Goal: Check status

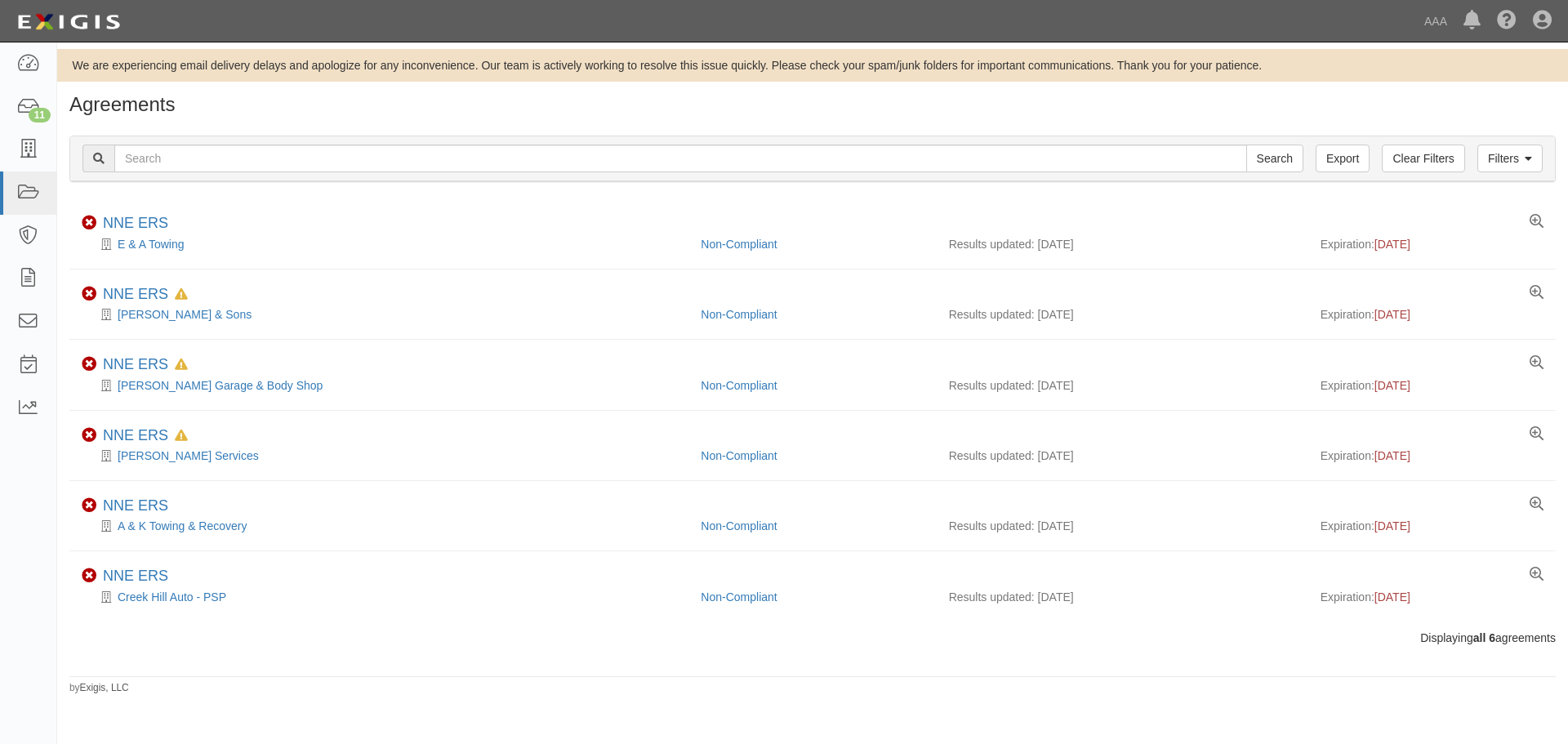
click at [268, 125] on div "Filters Clear Filters Export Search Filters Compliance Status Compliant Non-Com…" at bounding box center [812, 161] width 1511 height 75
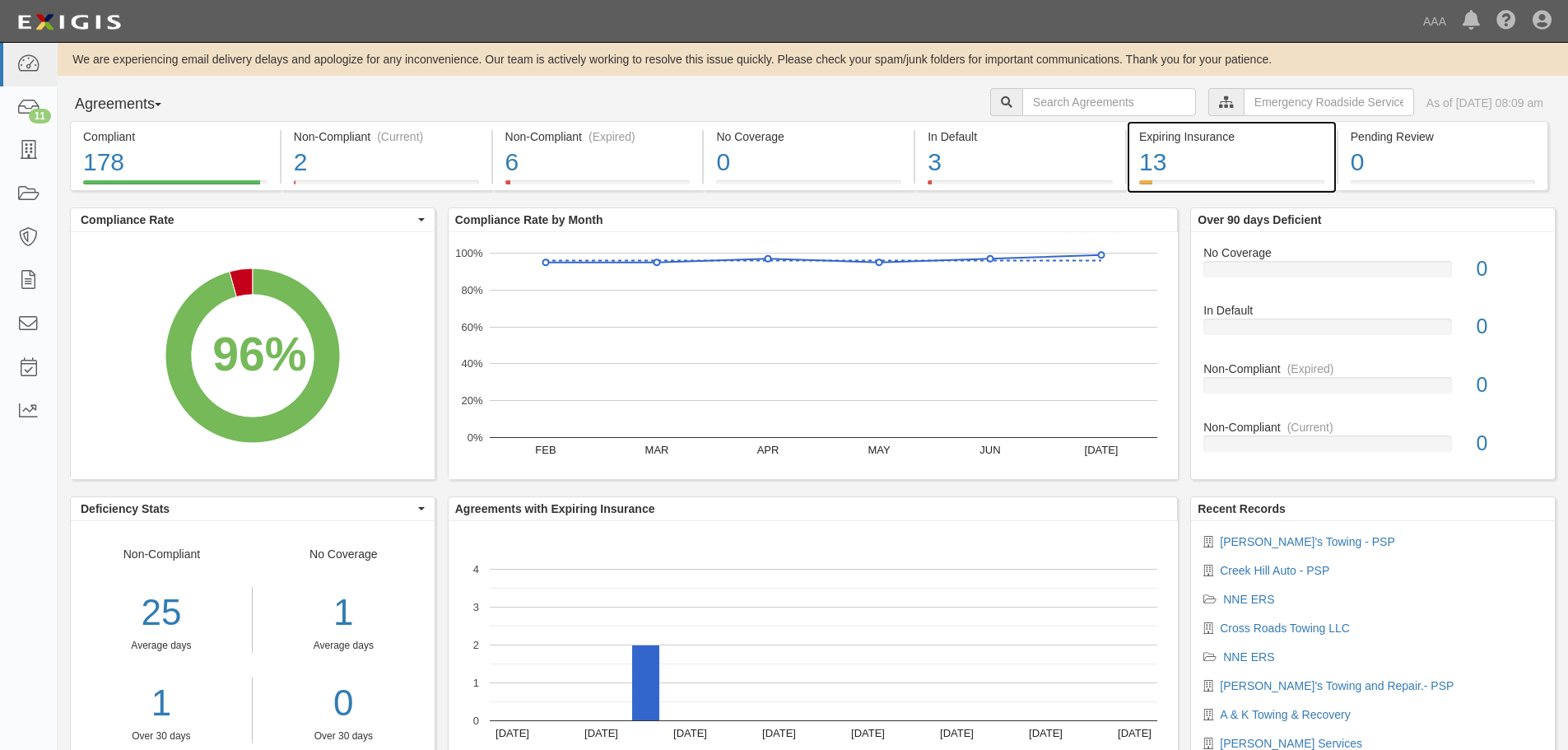
drag, startPoint x: 0, startPoint y: 0, endPoint x: 1169, endPoint y: 163, distance: 1180.3
click at [1169, 163] on div "7% (13 out of 186 agreements)" at bounding box center [1170, 152] width 154 height 24
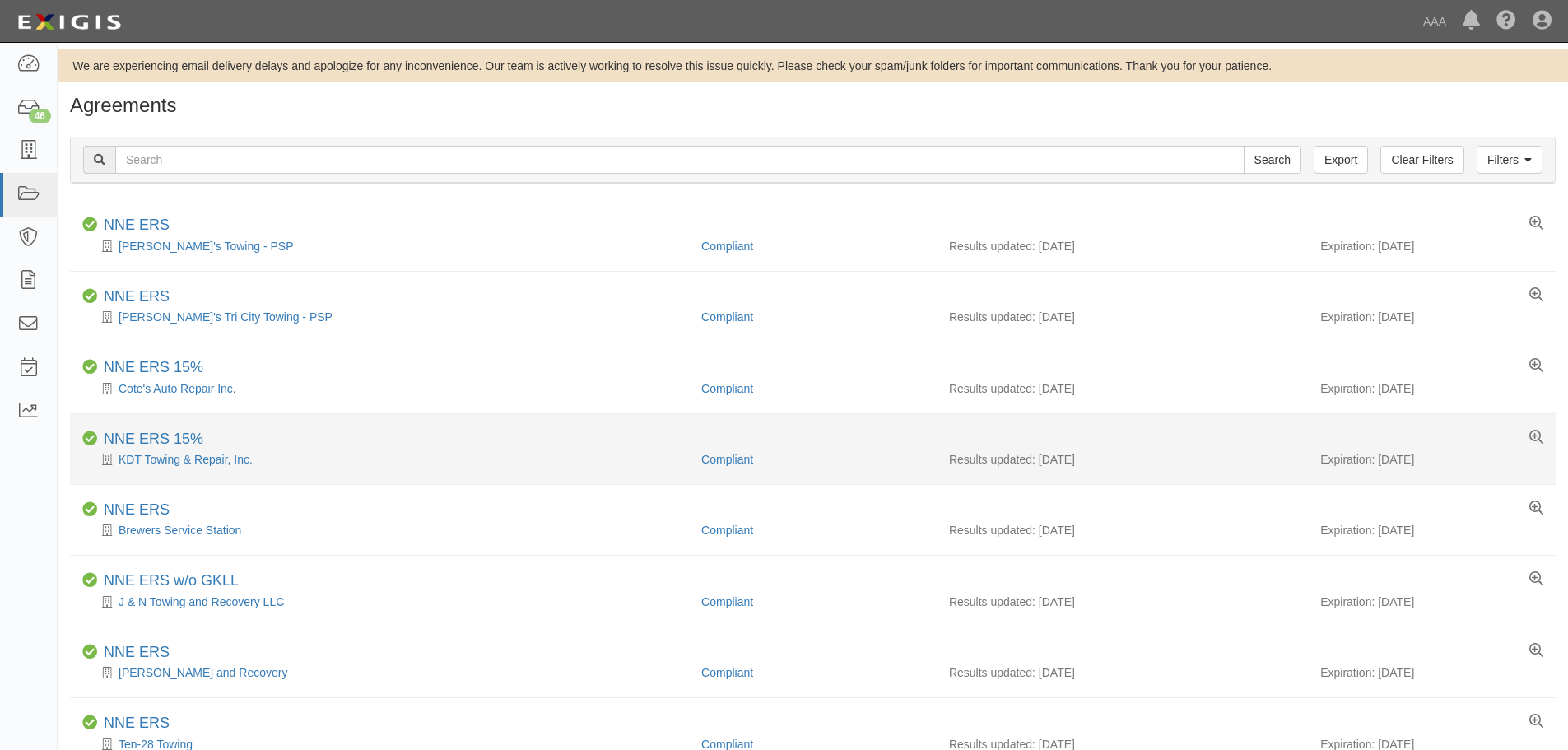
click at [179, 466] on div "KDT Towing & Repair, Inc." at bounding box center [386, 459] width 606 height 16
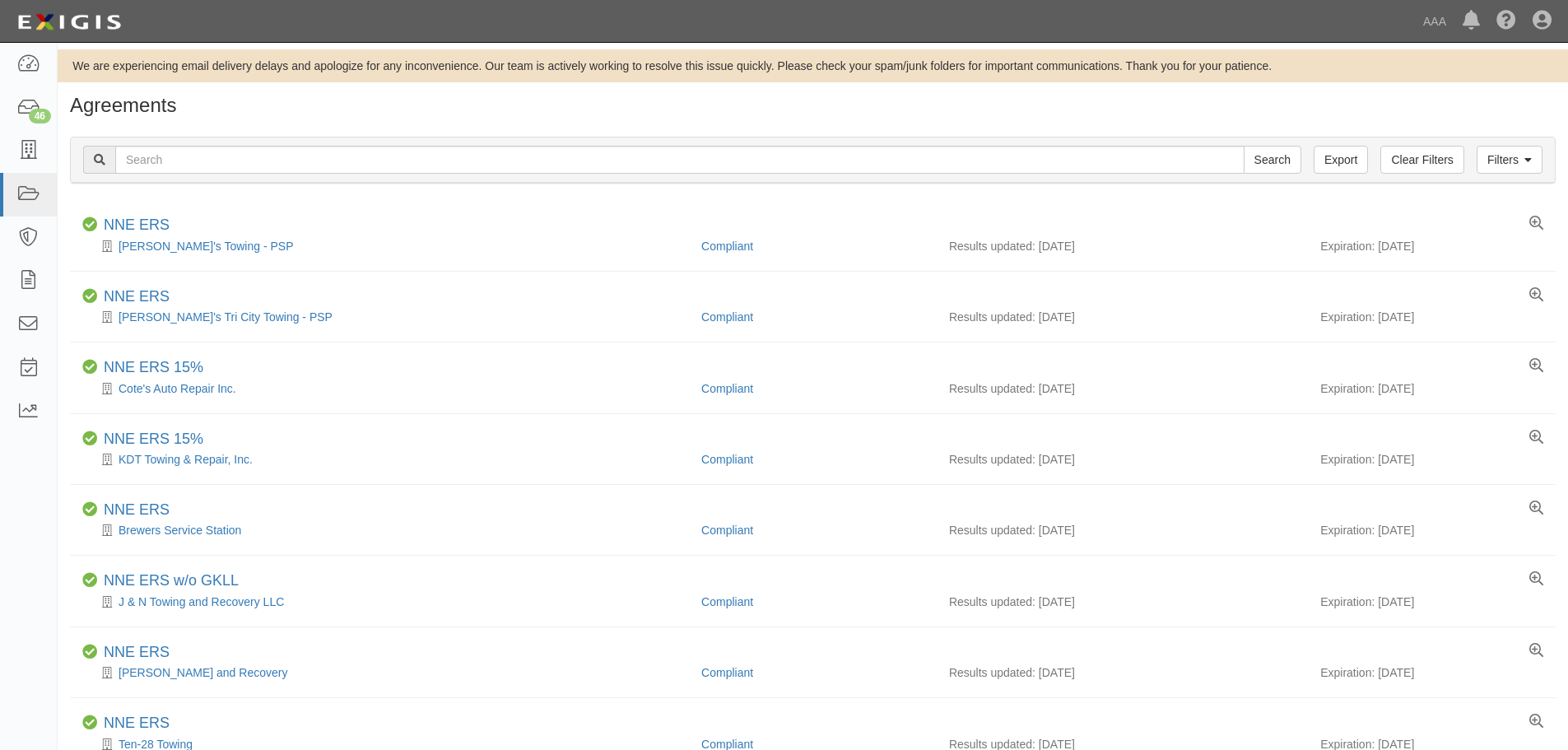
click at [207, 107] on h1 "Agreements" at bounding box center [812, 106] width 1486 height 21
